Goal: Task Accomplishment & Management: Use online tool/utility

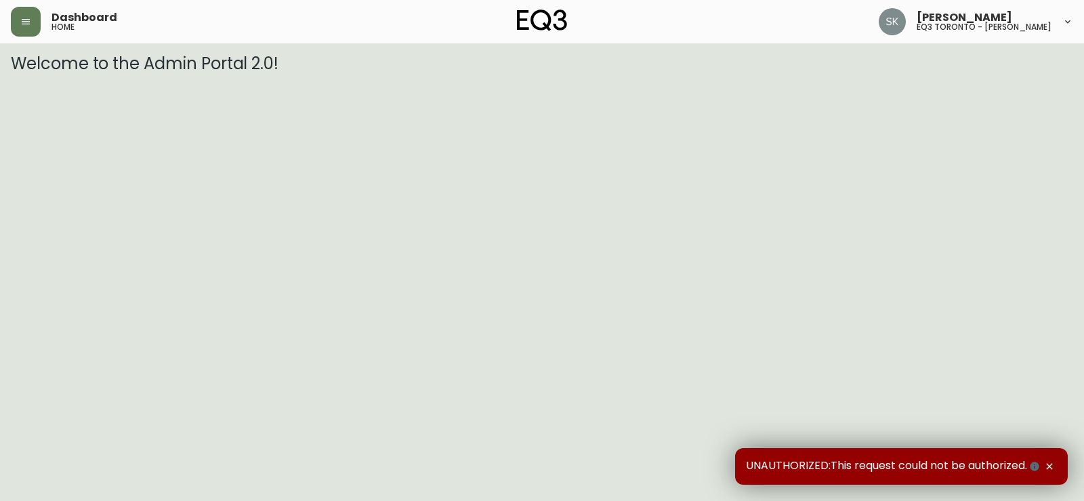
click at [44, 27] on div "Dashboard home" at bounding box center [188, 22] width 354 height 30
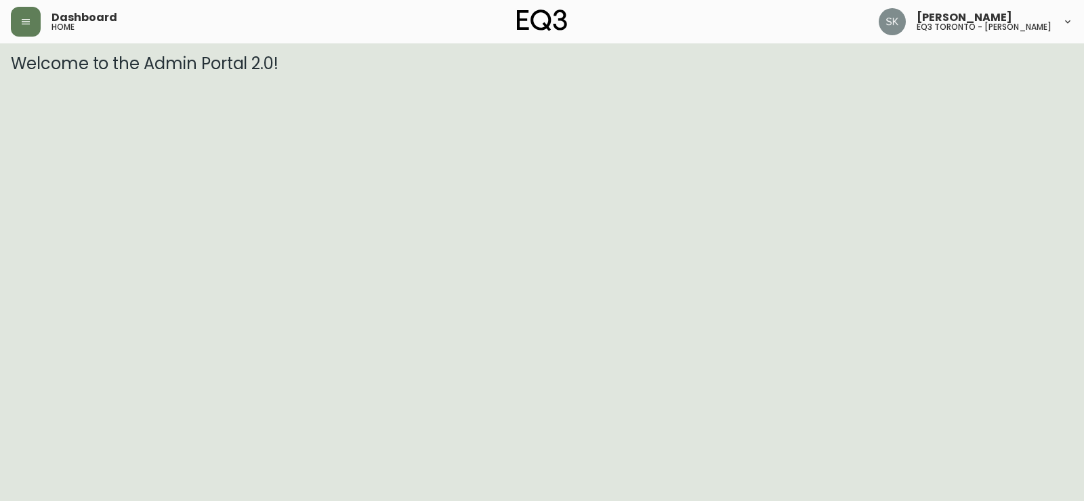
click at [43, 39] on div "Dashboard home [PERSON_NAME] eq3 toronto - [PERSON_NAME]" at bounding box center [542, 21] width 1062 height 43
click at [20, 22] on icon "button" at bounding box center [25, 21] width 11 height 11
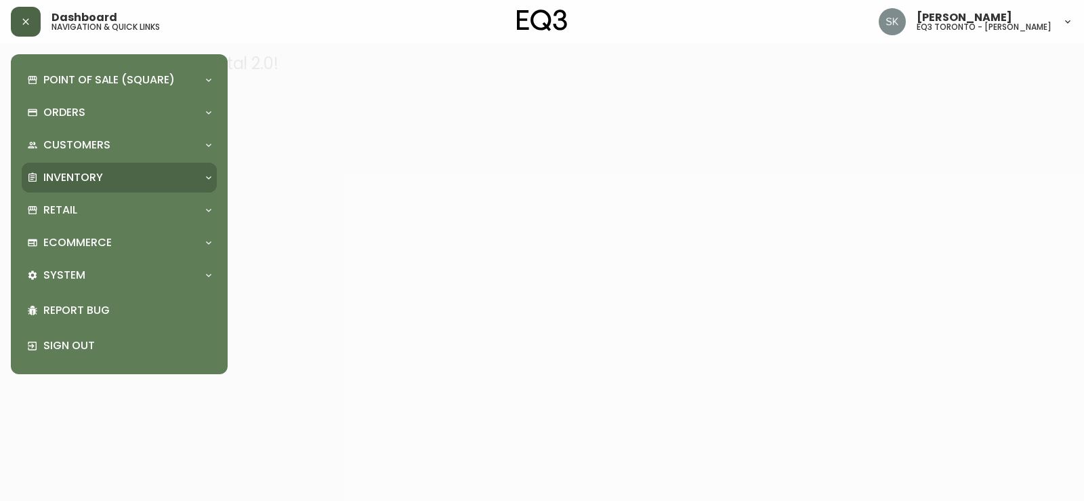
click at [107, 184] on div "Inventory" at bounding box center [112, 177] width 171 height 15
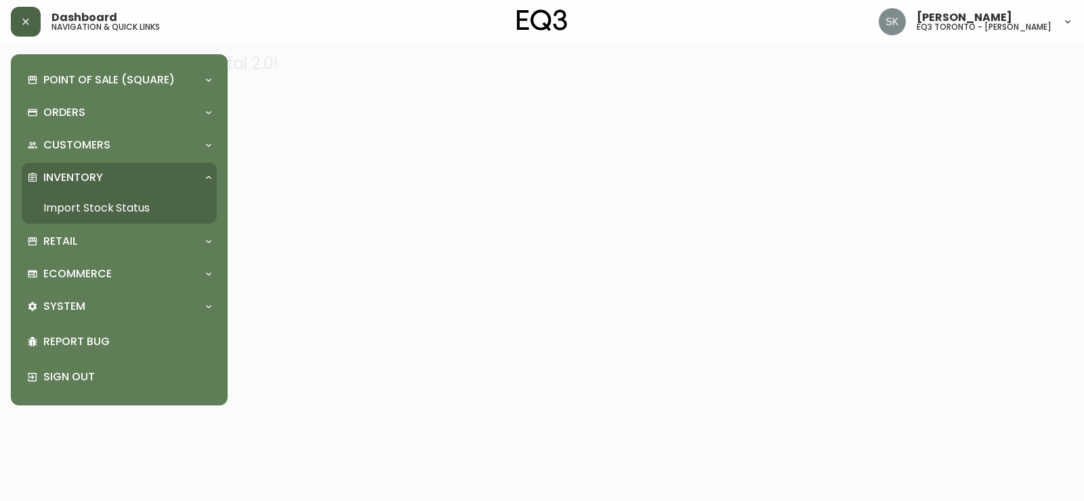
click at [116, 205] on link "Import Stock Status" at bounding box center [119, 207] width 195 height 31
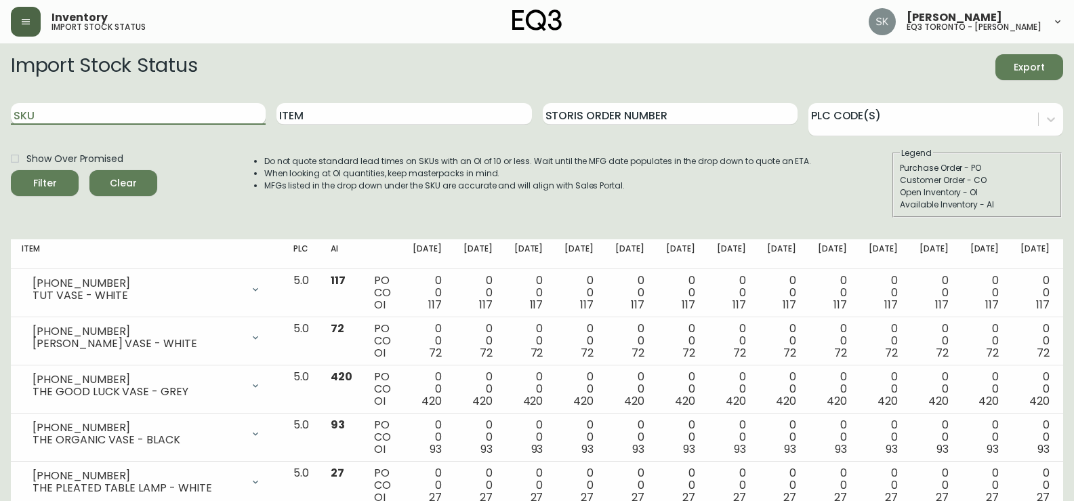
click at [125, 119] on input "SKU" at bounding box center [138, 114] width 255 height 22
paste input "[PHONE_NUMBER]"
click at [11, 170] on button "Filter" at bounding box center [45, 183] width 68 height 26
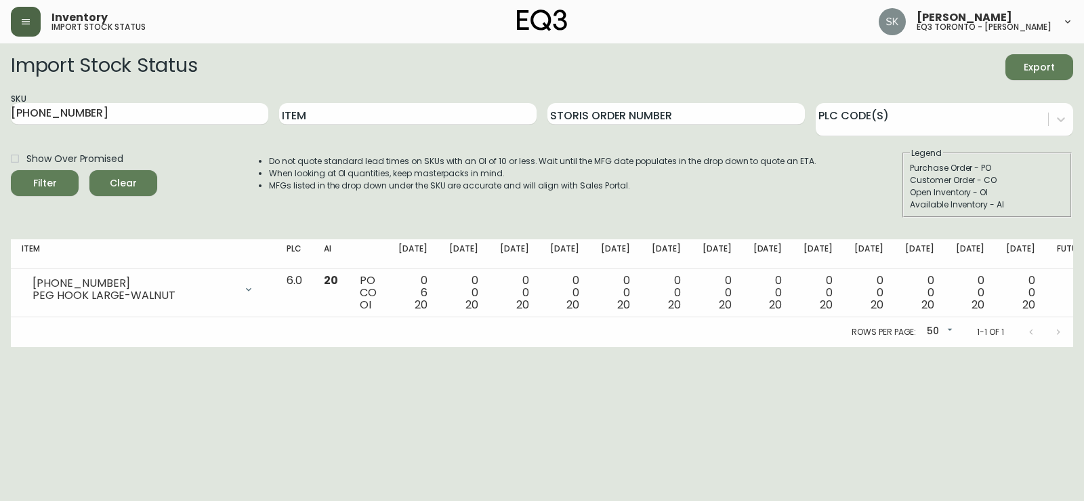
click at [3, 286] on main "Import Stock Status Export SKU [PHONE_NUMBER] Item Storis Order Number PLC Code…" at bounding box center [542, 195] width 1084 height 304
drag, startPoint x: 119, startPoint y: 110, endPoint x: 0, endPoint y: 54, distance: 131.8
click at [0, 54] on main "Import Stock Status Export SKU [PHONE_NUMBER] Item Storis Order Number PLC Code…" at bounding box center [542, 195] width 1084 height 304
paste input "[PHONE_NUMBER]"
click at [11, 170] on button "Filter" at bounding box center [45, 183] width 68 height 26
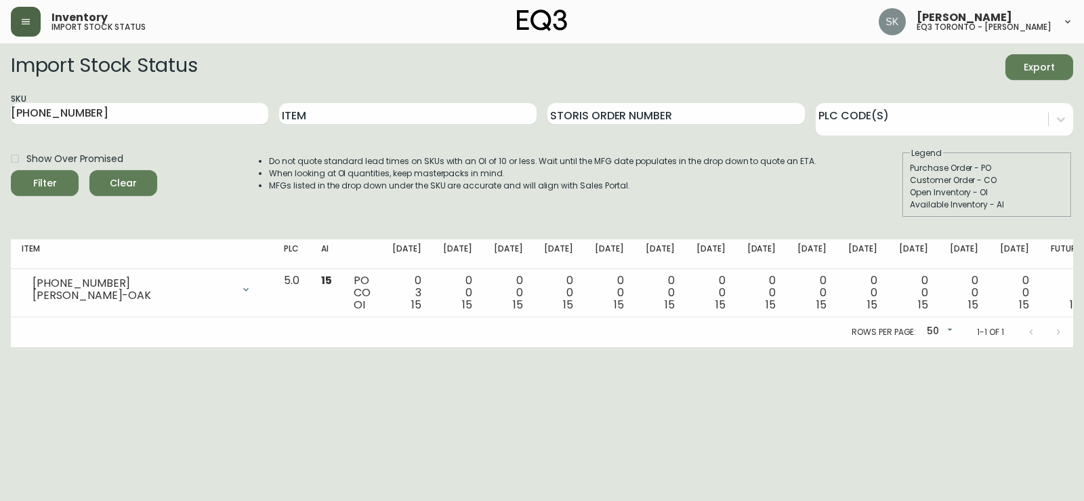
drag, startPoint x: 20, startPoint y: 374, endPoint x: 24, endPoint y: 351, distance: 23.5
click at [22, 347] on html "Inventory import stock status [PERSON_NAME] eq3 toronto - [PERSON_NAME] Import …" at bounding box center [542, 173] width 1084 height 347
drag, startPoint x: 101, startPoint y: 117, endPoint x: 0, endPoint y: 91, distance: 104.2
click at [0, 91] on main "Import Stock Status Export SKU [PHONE_NUMBER] Item Storis Order Number PLC Code…" at bounding box center [542, 195] width 1084 height 304
paste input "[PHONE_NUMBER]"
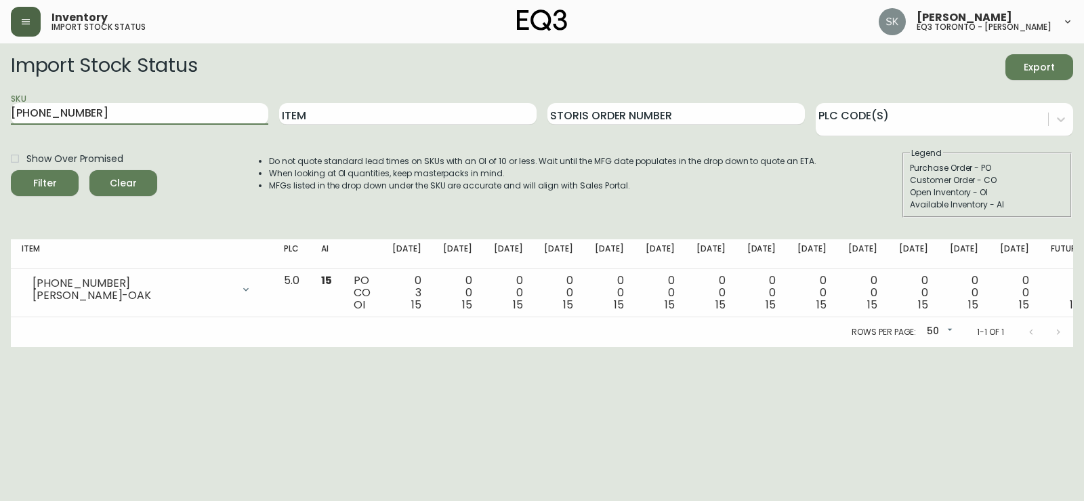
type input "[PHONE_NUMBER]"
click at [11, 170] on button "Filter" at bounding box center [45, 183] width 68 height 26
